Goal: Entertainment & Leisure: Consume media (video, audio)

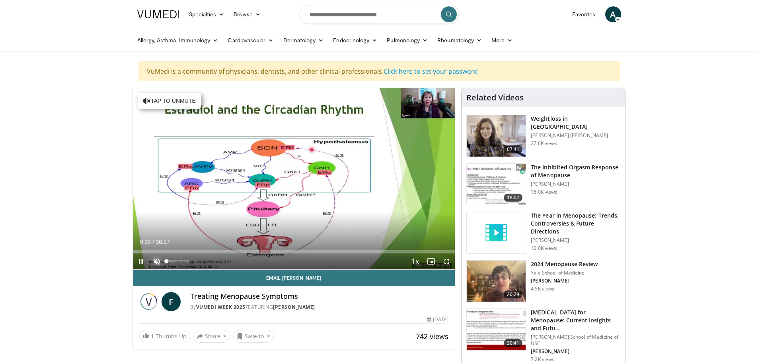
click at [154, 261] on span "Video Player" at bounding box center [157, 261] width 16 height 16
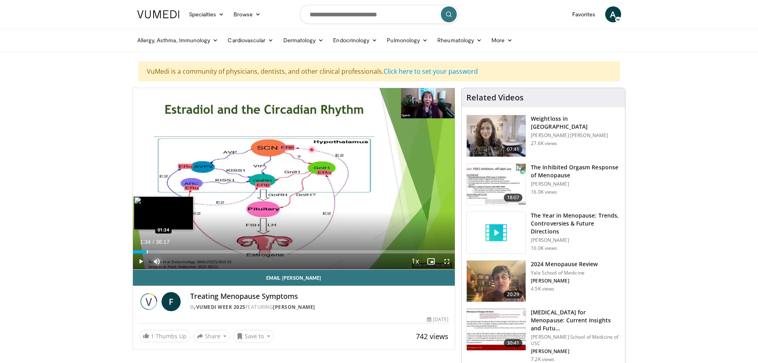
click at [146, 249] on div "Loaded : 8.20% 01:36 01:34" at bounding box center [294, 250] width 322 height 8
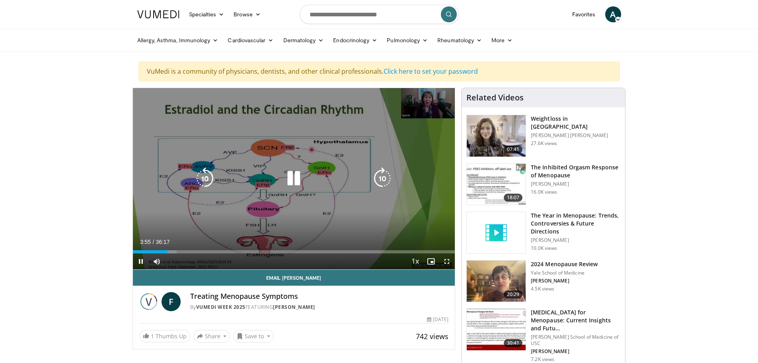
click at [446, 263] on video-js "**********" at bounding box center [294, 178] width 322 height 181
click at [448, 261] on span "Video Player" at bounding box center [447, 261] width 16 height 16
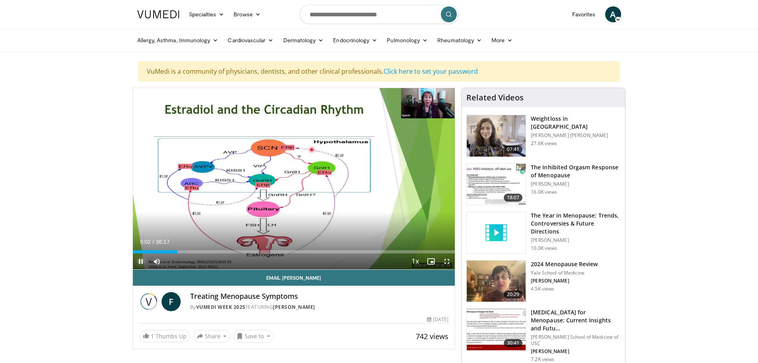
click at [139, 260] on span "Video Player" at bounding box center [141, 261] width 16 height 16
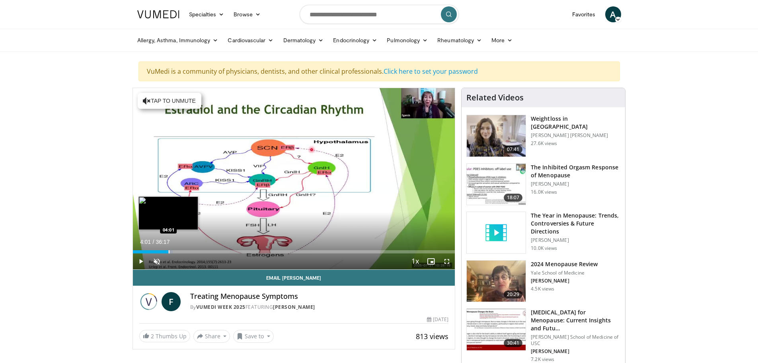
drag, startPoint x: 148, startPoint y: 250, endPoint x: 168, endPoint y: 252, distance: 20.3
click at [169, 252] on div "Progress Bar" at bounding box center [169, 251] width 1 height 3
click at [449, 261] on span "Video Player" at bounding box center [447, 261] width 16 height 16
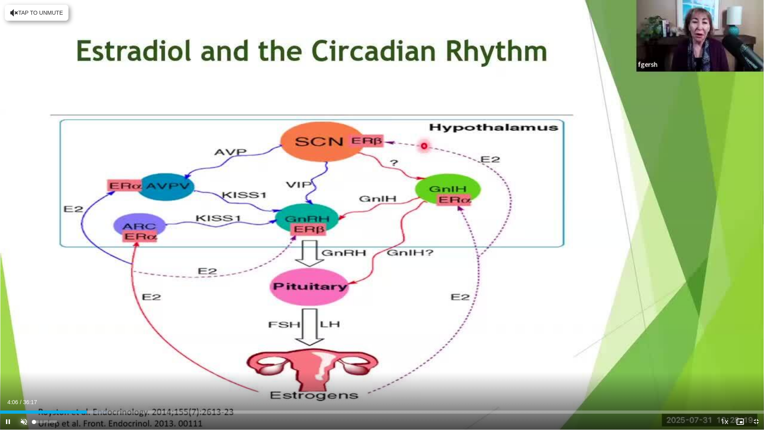
click at [27, 362] on span "Video Player" at bounding box center [24, 422] width 16 height 16
drag, startPoint x: 88, startPoint y: 413, endPoint x: 94, endPoint y: 413, distance: 6.4
click at [94, 362] on div "Progress Bar" at bounding box center [94, 411] width 1 height 3
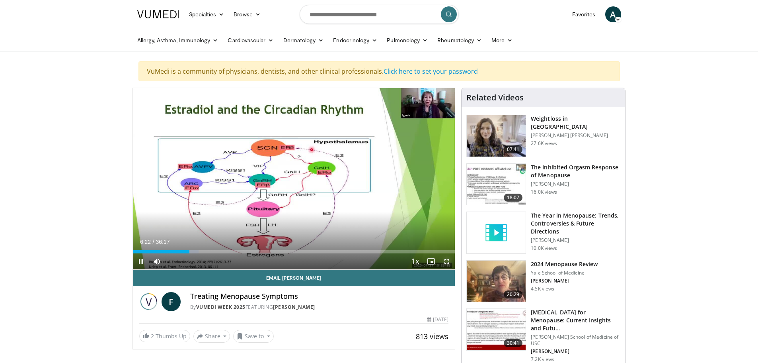
click at [445, 261] on span "Video Player" at bounding box center [447, 261] width 16 height 16
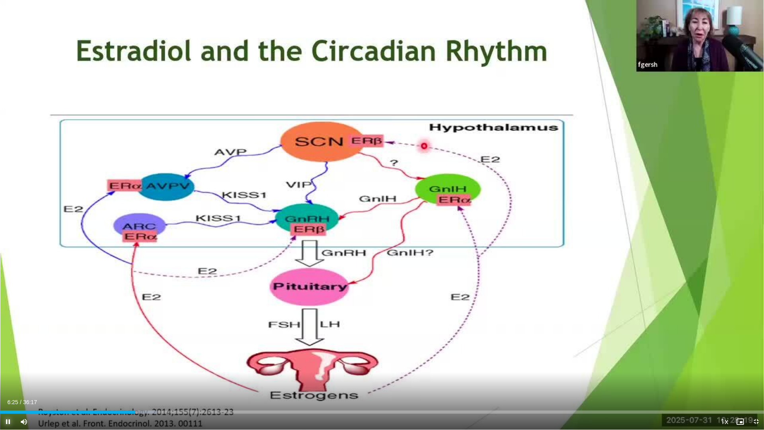
click at [6, 362] on span "Video Player" at bounding box center [8, 422] width 16 height 16
click at [131, 362] on div "Progress Bar" at bounding box center [131, 411] width 1 height 3
click at [4, 362] on span "Video Player" at bounding box center [8, 422] width 16 height 16
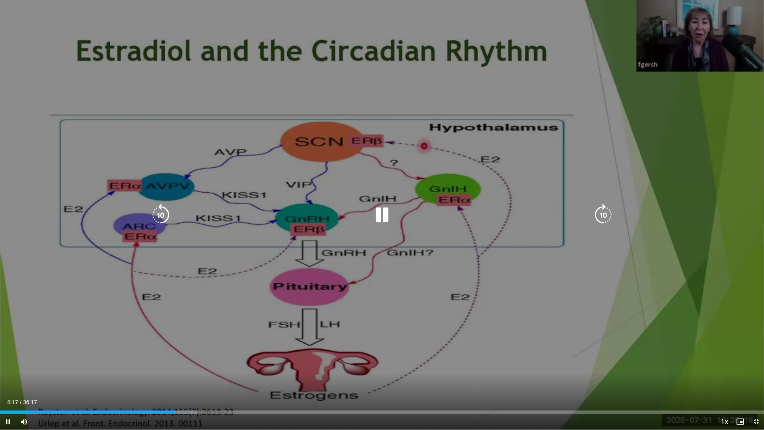
click at [286, 150] on div "10 seconds Tap to unmute" at bounding box center [382, 214] width 764 height 429
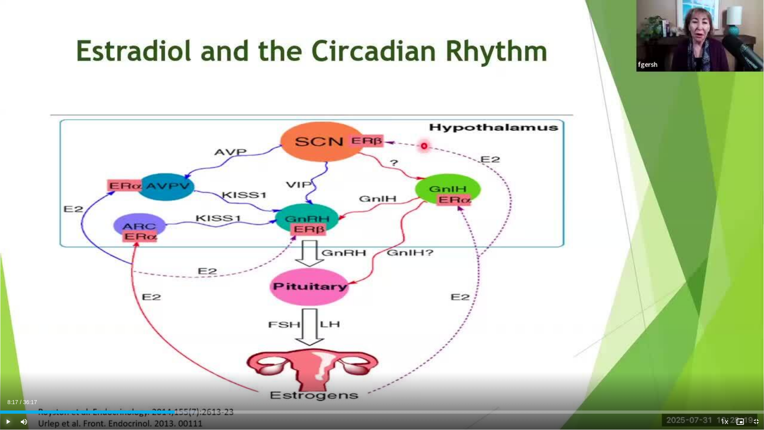
click at [9, 362] on span "Video Player" at bounding box center [8, 422] width 16 height 16
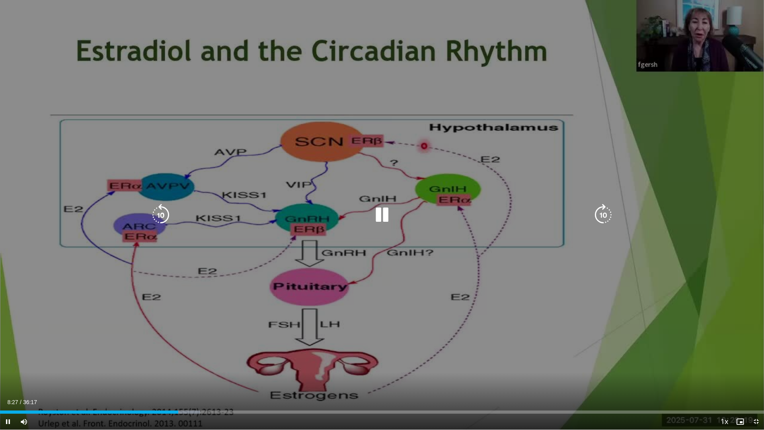
click at [554, 81] on div "10 seconds Tap to unmute" at bounding box center [382, 214] width 764 height 429
click at [523, 106] on div "10 seconds Tap to unmute" at bounding box center [382, 214] width 764 height 429
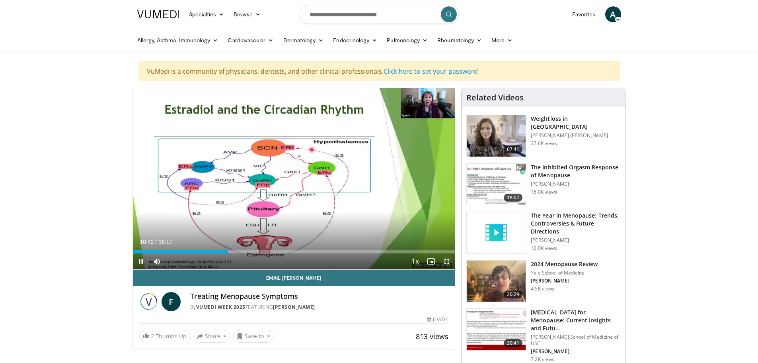
click at [448, 263] on span "Video Player" at bounding box center [447, 261] width 16 height 16
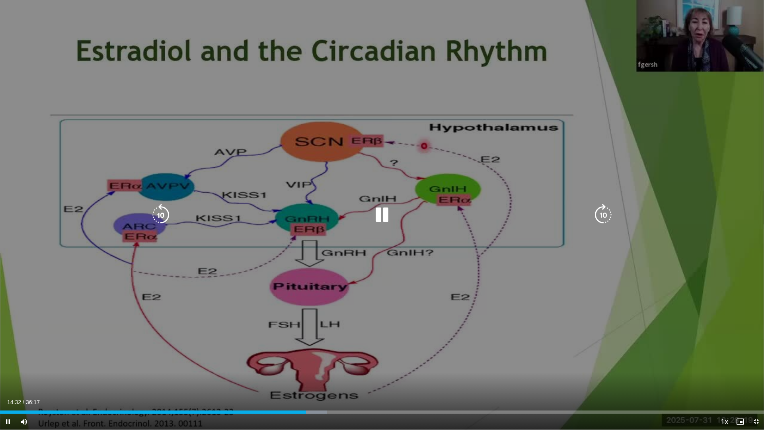
click at [389, 212] on icon "Video Player" at bounding box center [382, 215] width 22 height 22
click at [316, 362] on div "10 seconds Tap to unmute" at bounding box center [382, 214] width 764 height 429
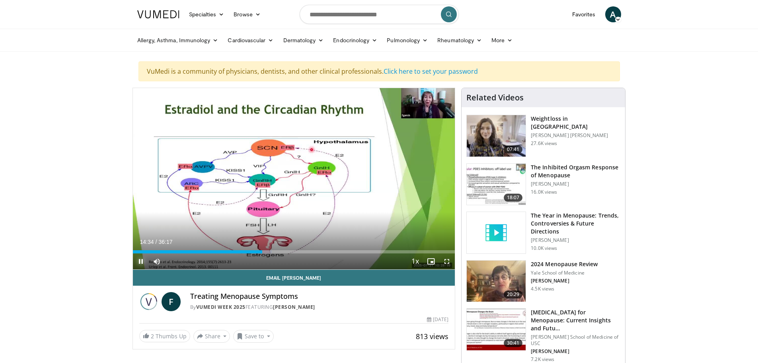
click at [142, 256] on span "Video Player" at bounding box center [141, 261] width 16 height 16
